Goal: Navigation & Orientation: Find specific page/section

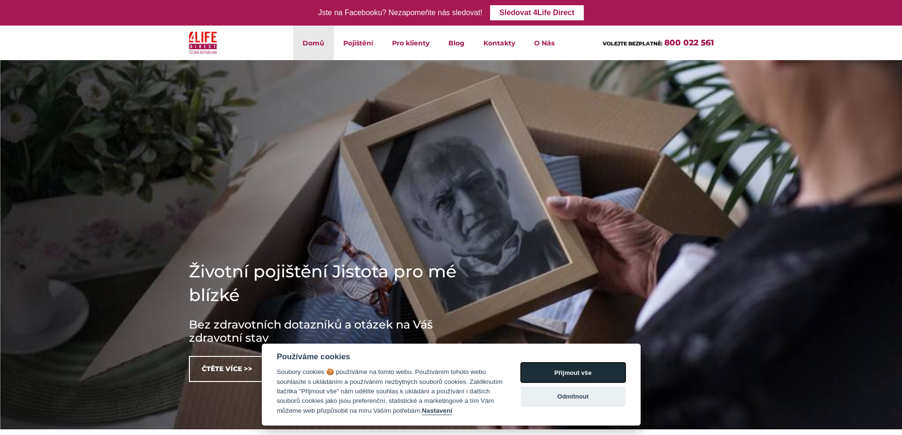
click at [566, 372] on button "Přijmout vše" at bounding box center [573, 373] width 105 height 20
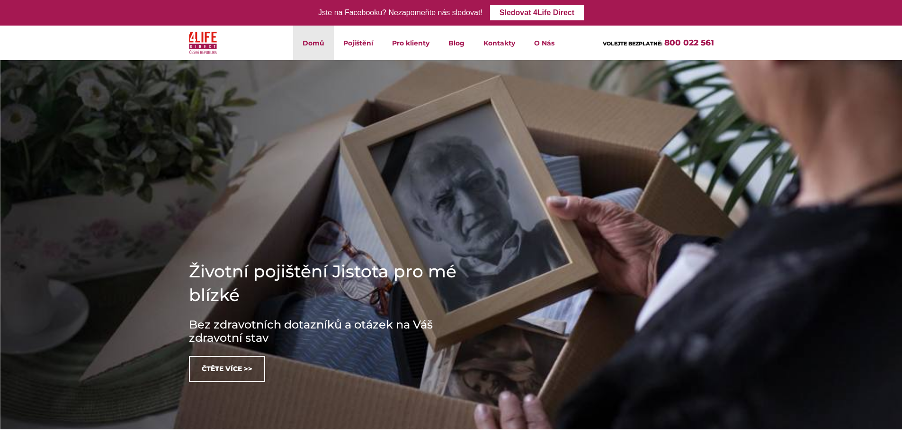
checkbox input "true"
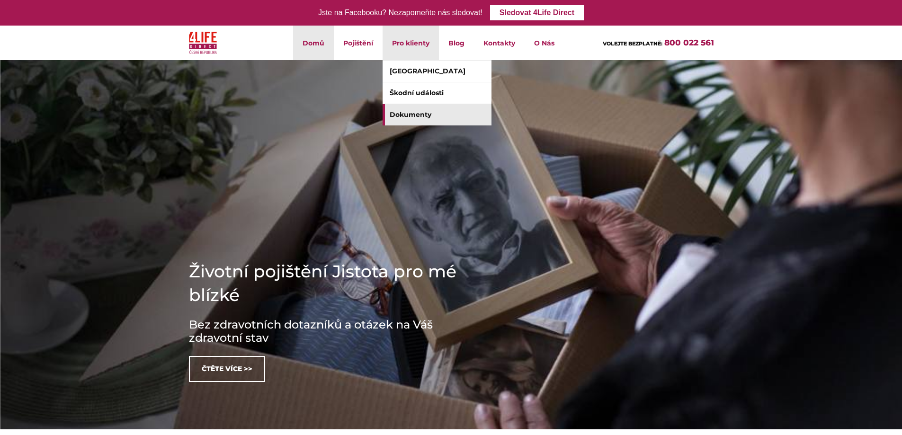
click at [407, 116] on link "Dokumenty" at bounding box center [436, 114] width 109 height 21
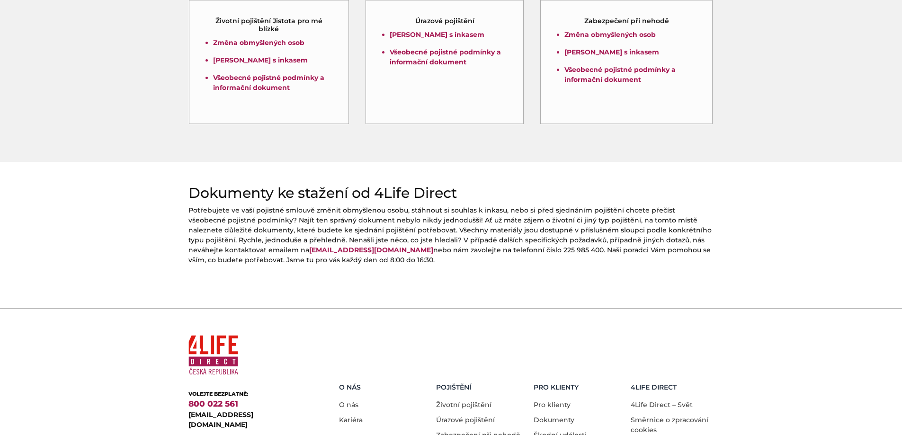
scroll to position [382, 0]
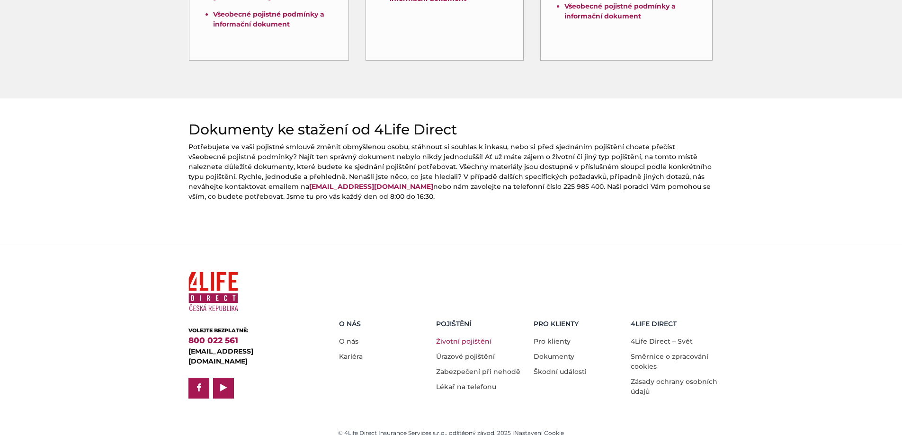
click at [469, 337] on link "Životní pojištění" at bounding box center [463, 341] width 55 height 9
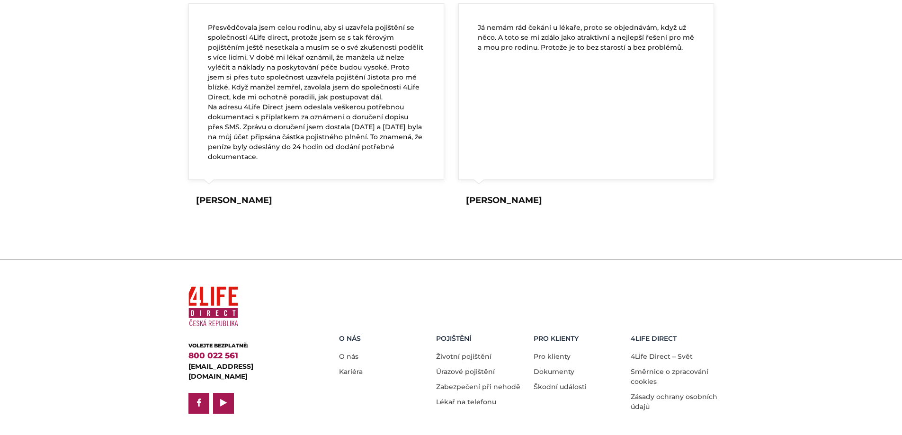
scroll to position [1797, 0]
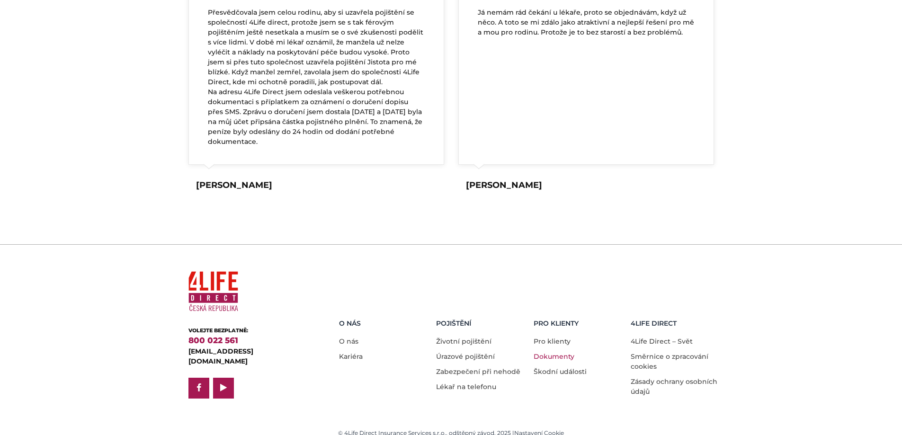
click at [554, 352] on link "Dokumenty" at bounding box center [553, 356] width 41 height 9
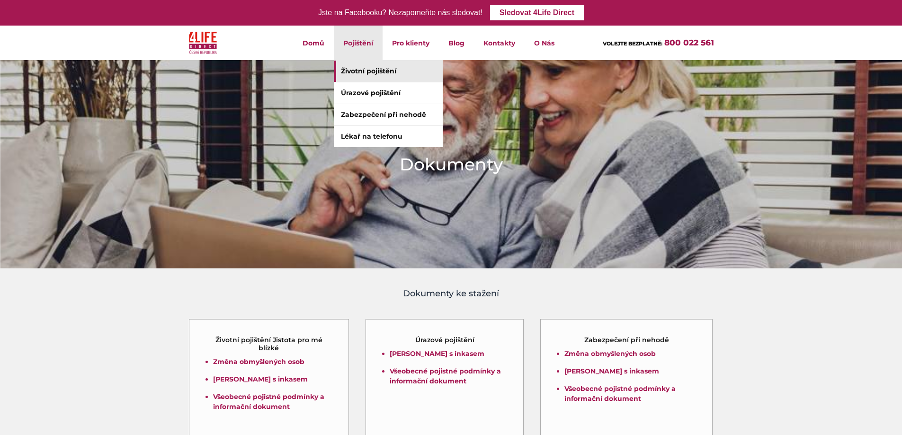
click at [364, 72] on link "Životní pojištění" at bounding box center [388, 71] width 109 height 21
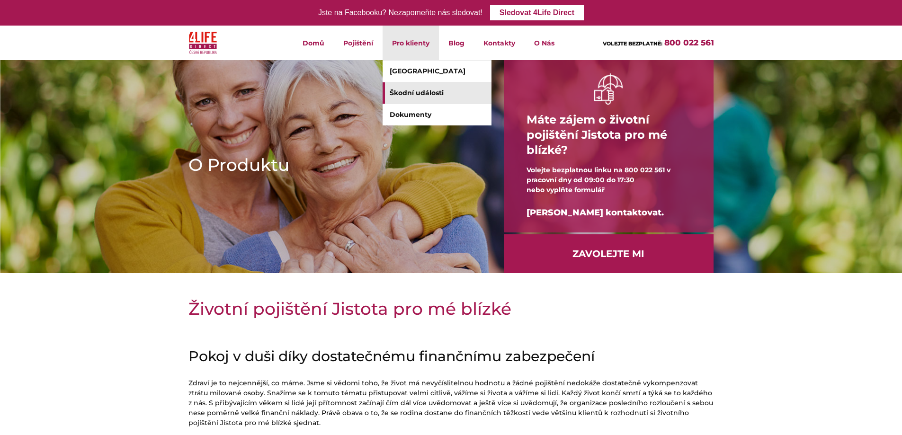
click at [413, 90] on link "Škodní události" at bounding box center [436, 92] width 109 height 21
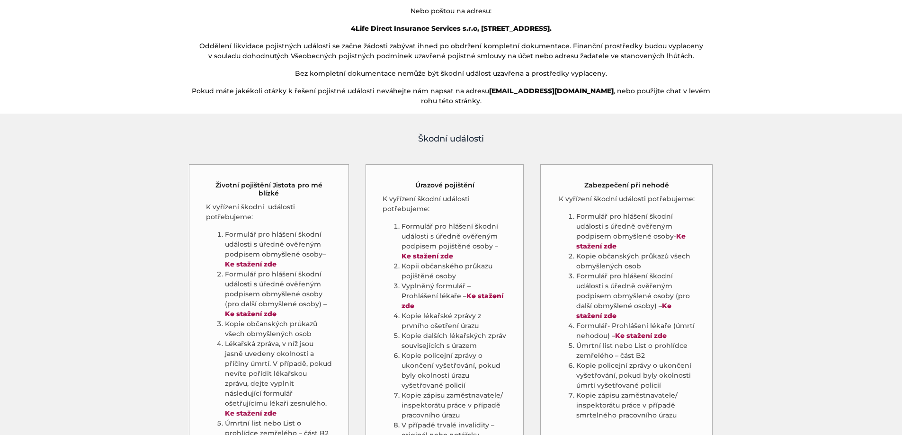
scroll to position [379, 0]
